Goal: Use online tool/utility

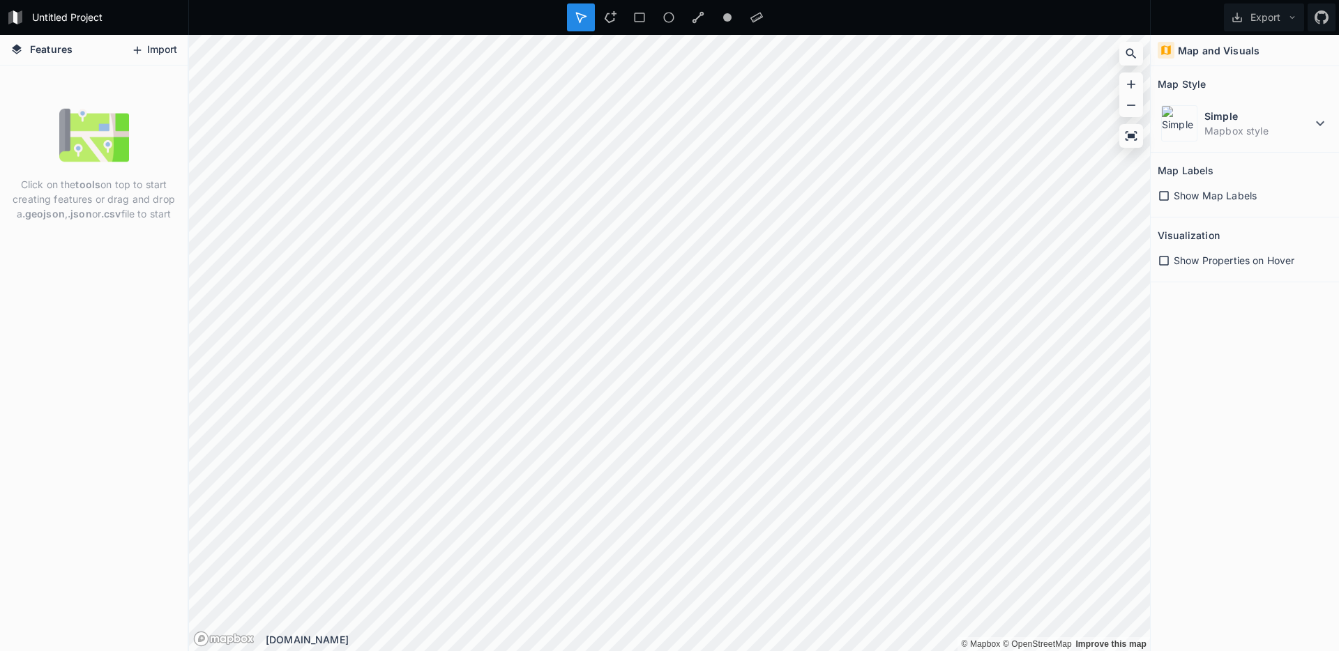
click at [158, 47] on button "Import" at bounding box center [154, 50] width 60 height 22
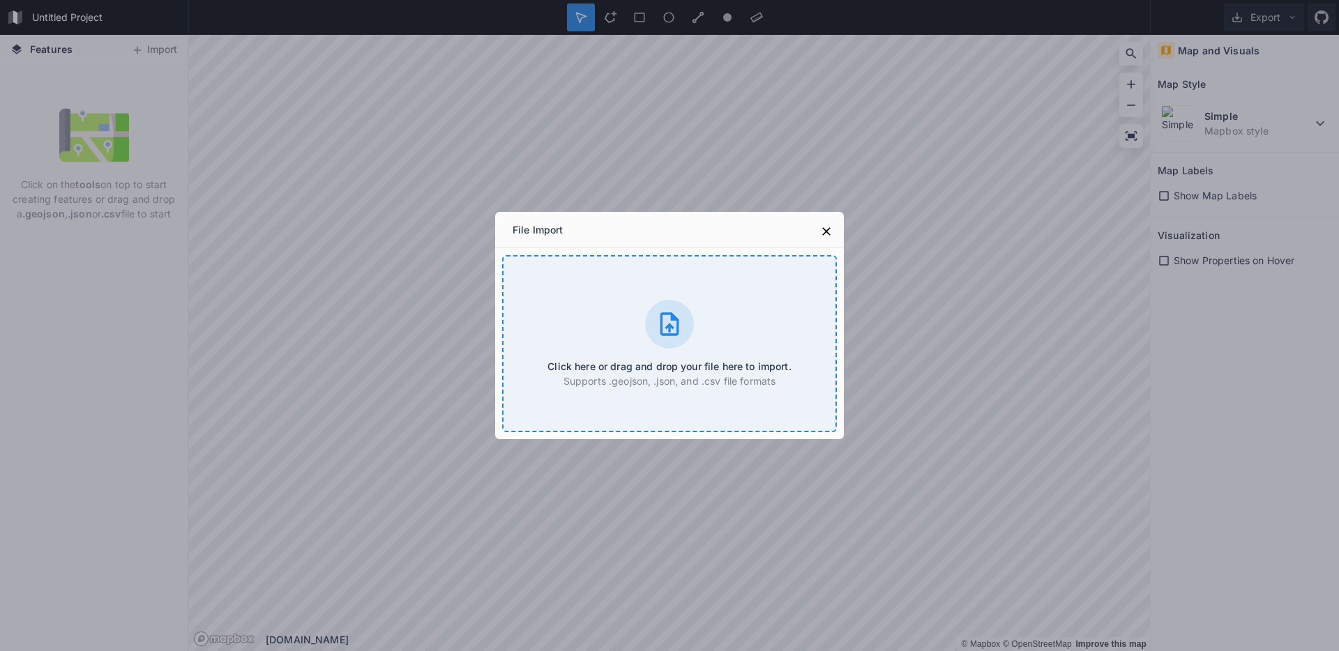
click at [586, 307] on div "Click here or drag and drop your file here to import. Supports .geojson, .json,…" at bounding box center [669, 343] width 335 height 177
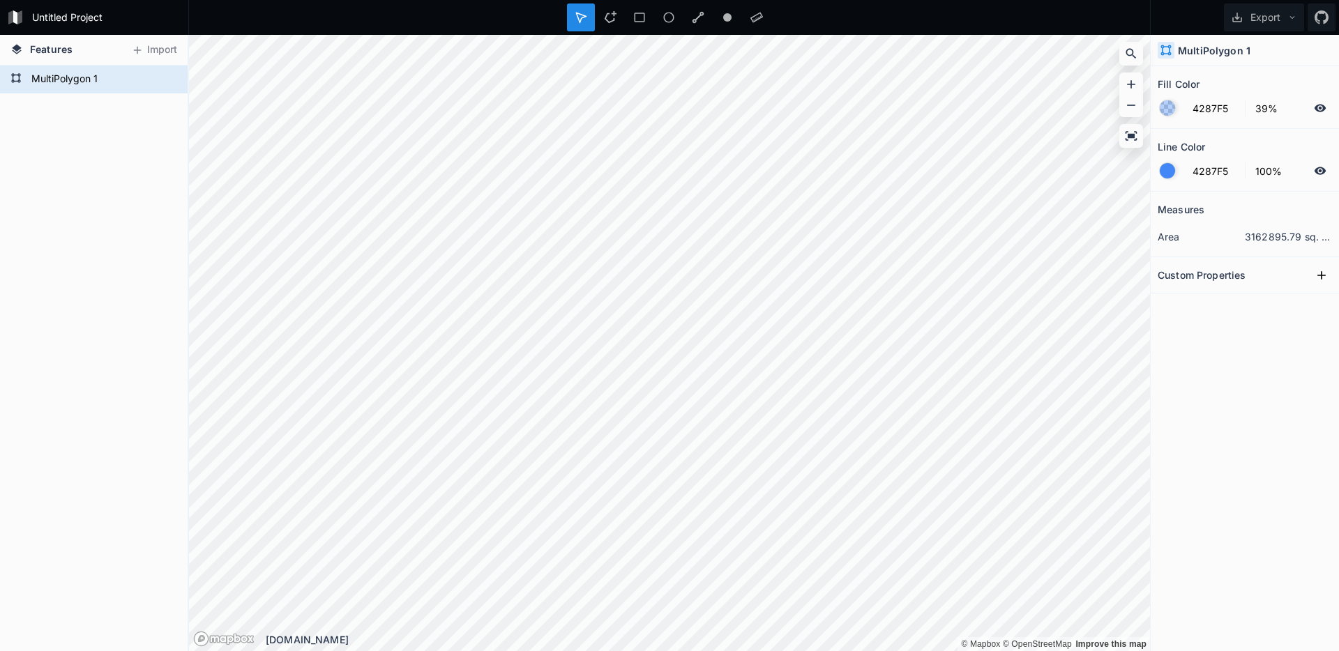
click at [1221, 274] on h2 "Custom Properties" at bounding box center [1201, 275] width 88 height 22
click at [1330, 278] on button at bounding box center [1321, 275] width 21 height 21
click at [1298, 278] on div "Custom Properties" at bounding box center [1244, 275] width 174 height 22
click at [1320, 279] on icon at bounding box center [1321, 275] width 14 height 14
click at [605, 15] on icon at bounding box center [610, 17] width 13 height 13
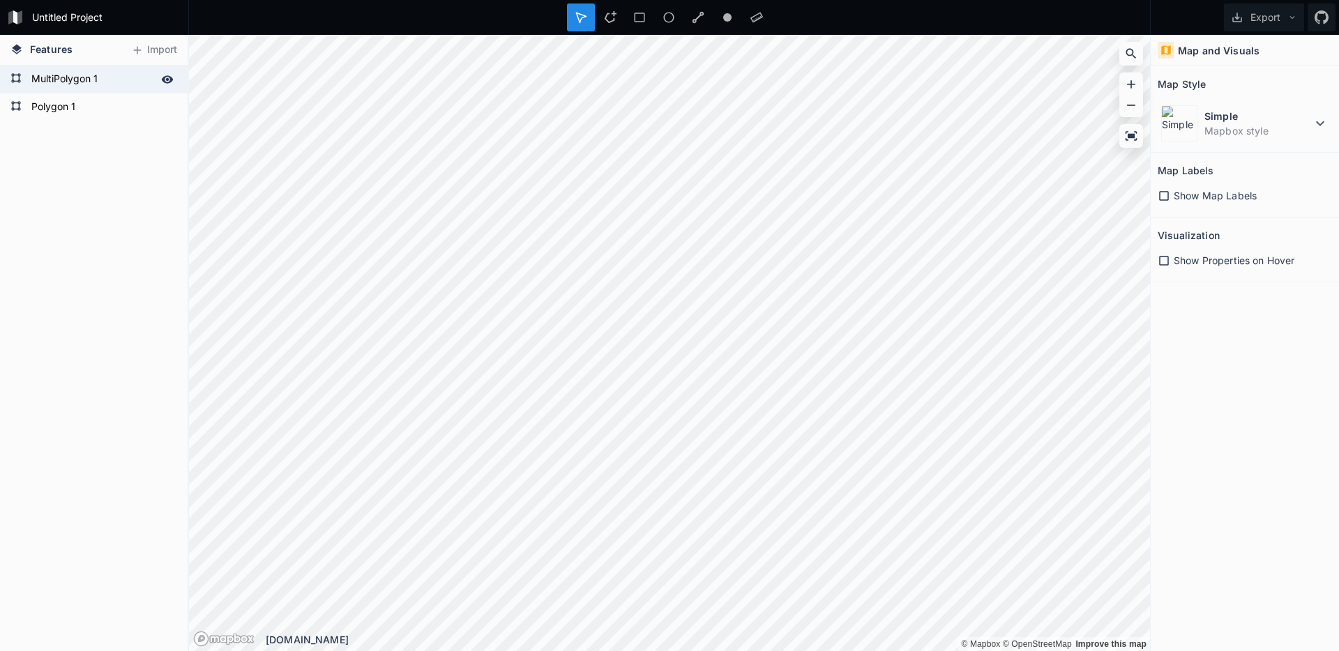
click at [142, 69] on form "MultiPolygon 1" at bounding box center [92, 79] width 130 height 21
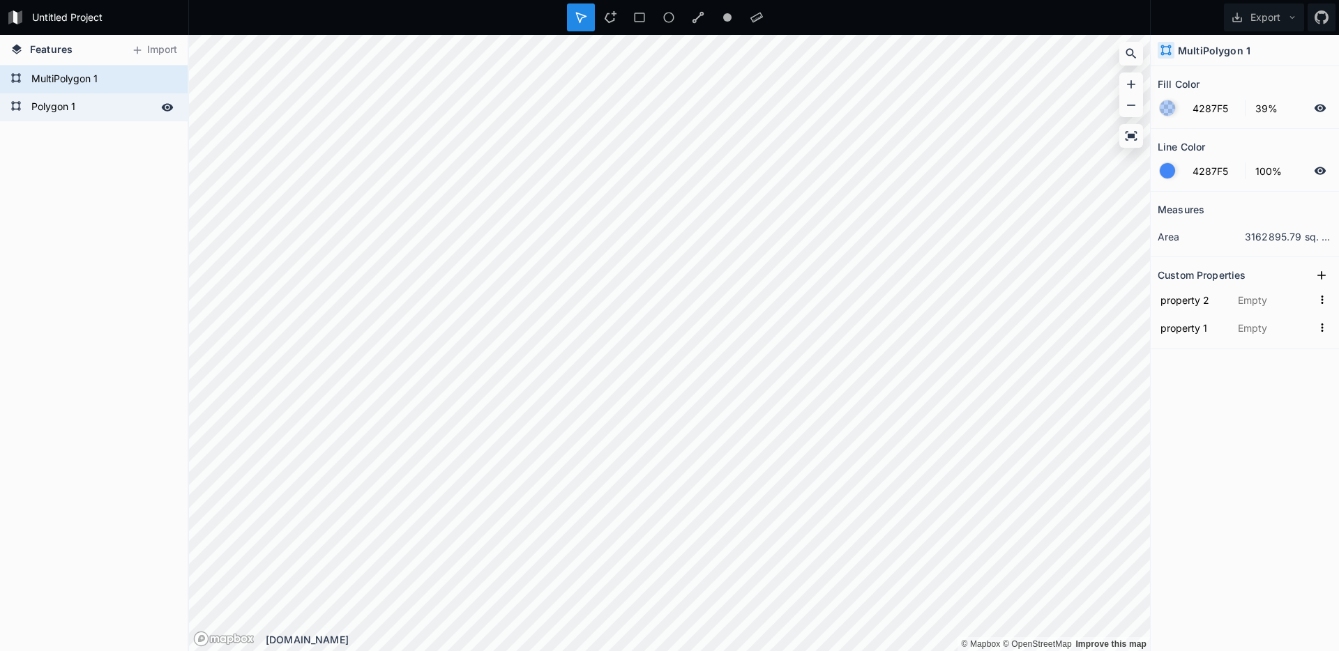
click at [107, 106] on form "Polygon 1" at bounding box center [92, 107] width 130 height 21
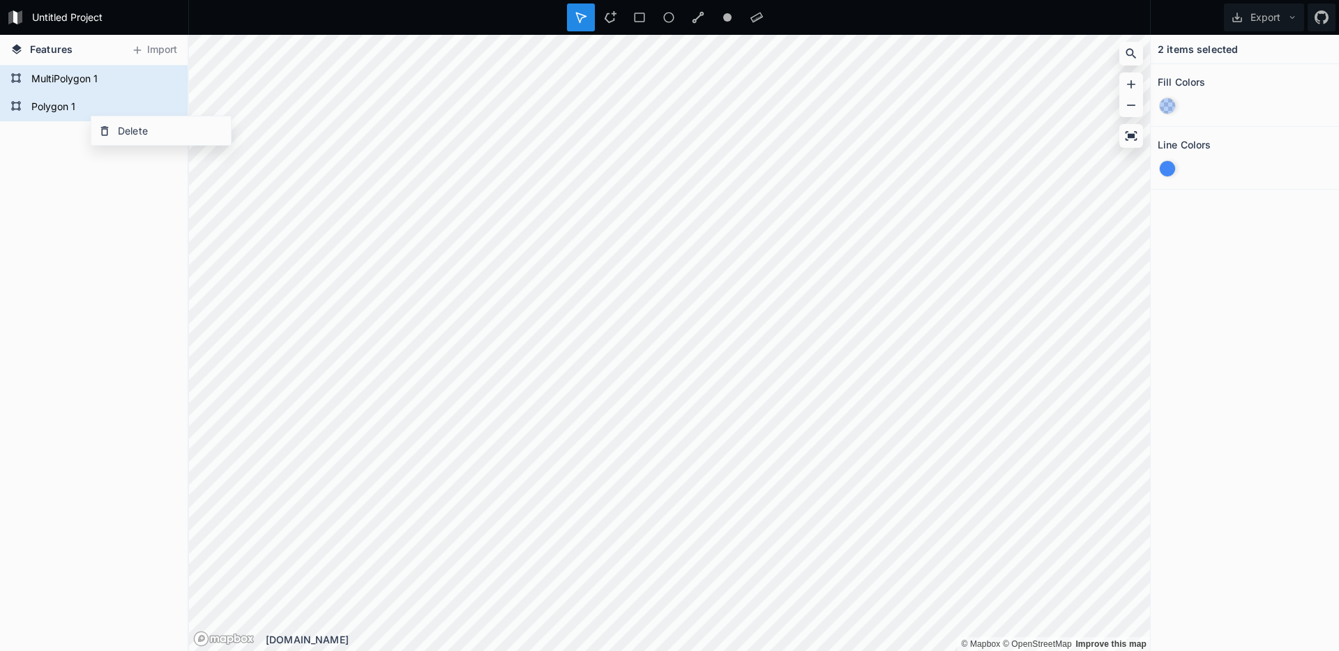
click at [71, 167] on div "Polygon 1 MultiPolygon 1" at bounding box center [94, 359] width 188 height 586
click at [110, 220] on div "Polygon 1 MultiPolygon 1" at bounding box center [94, 359] width 188 height 586
